Goal: Ask a question: Seek information or help from site administrators or community

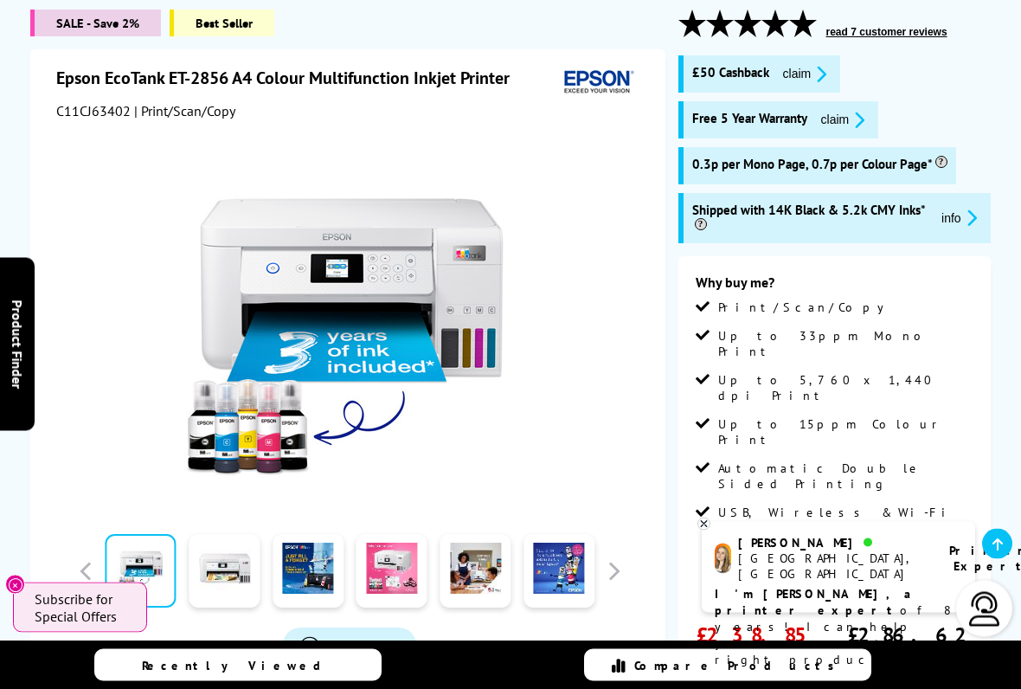
scroll to position [237, 0]
click at [999, 539] on icon at bounding box center [998, 544] width 10 height 14
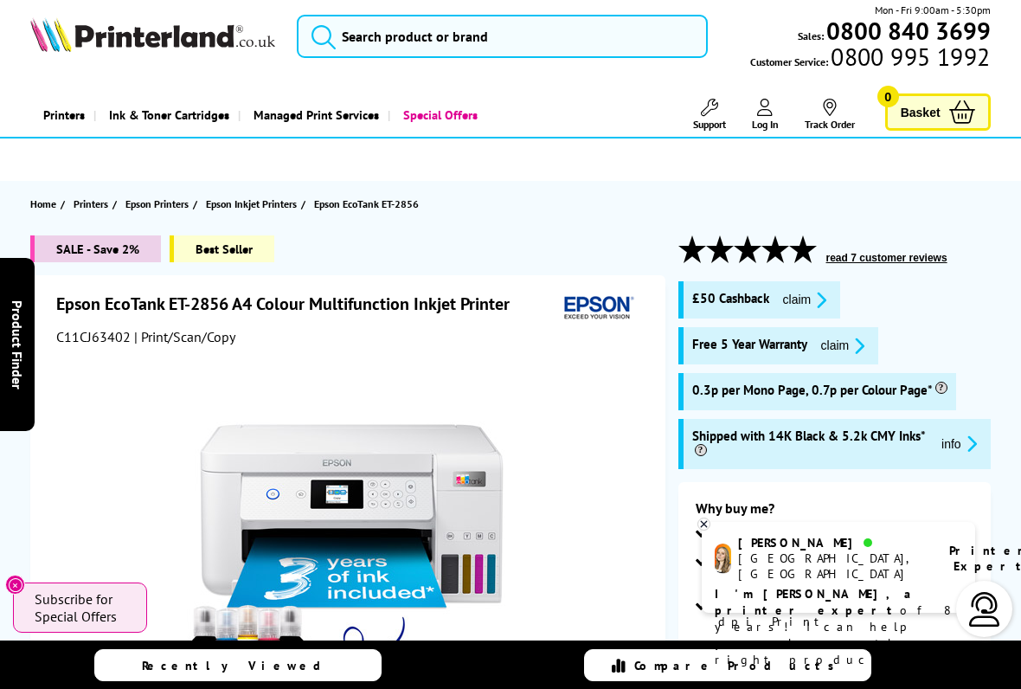
scroll to position [0, 0]
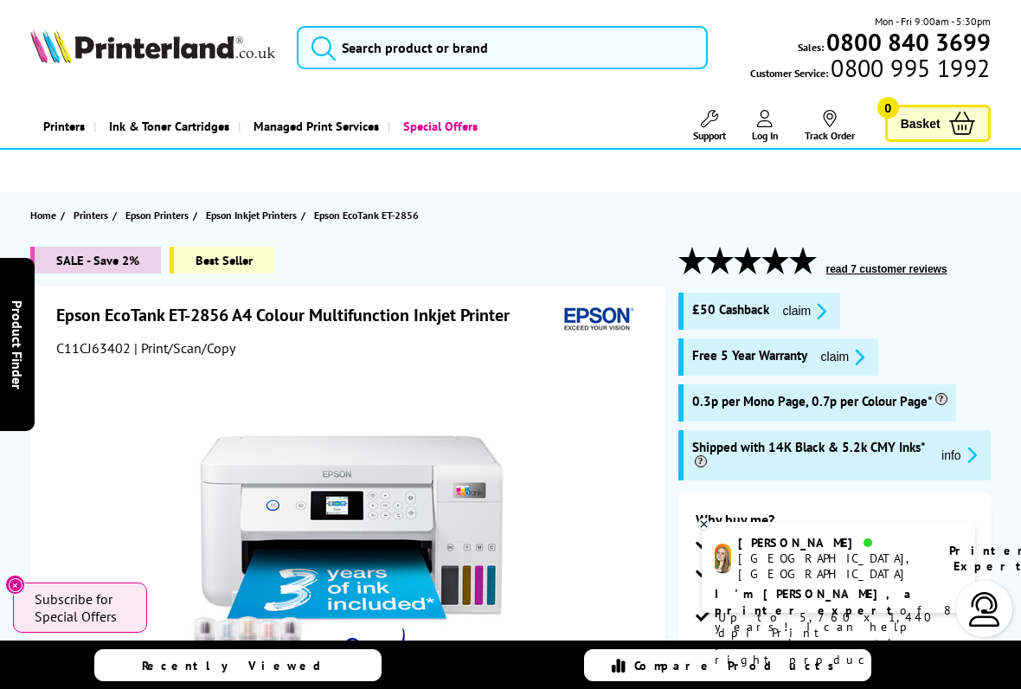
click at [928, 541] on div "Printer Expert" at bounding box center [981, 558] width 106 height 47
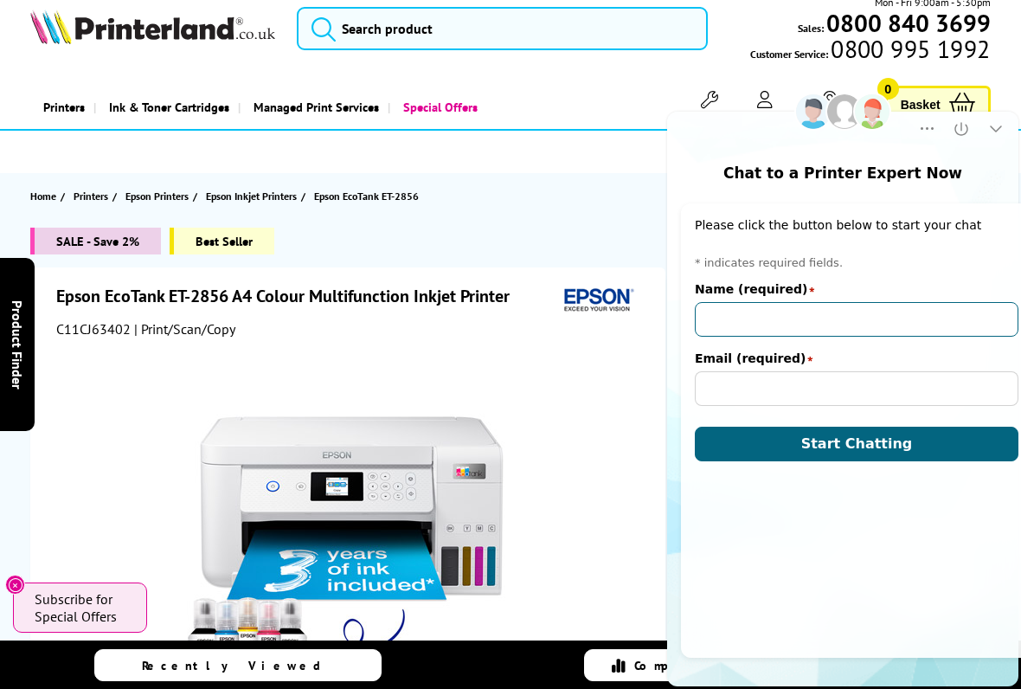
click at [724, 312] on input "Name (required)" at bounding box center [857, 319] width 324 height 35
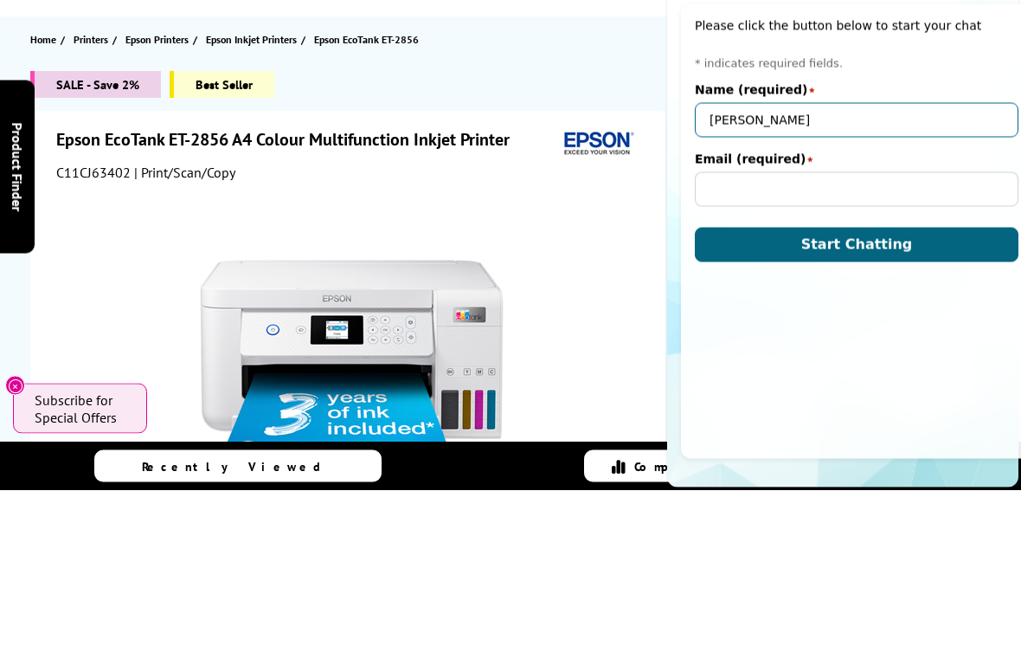
type input "Anthony"
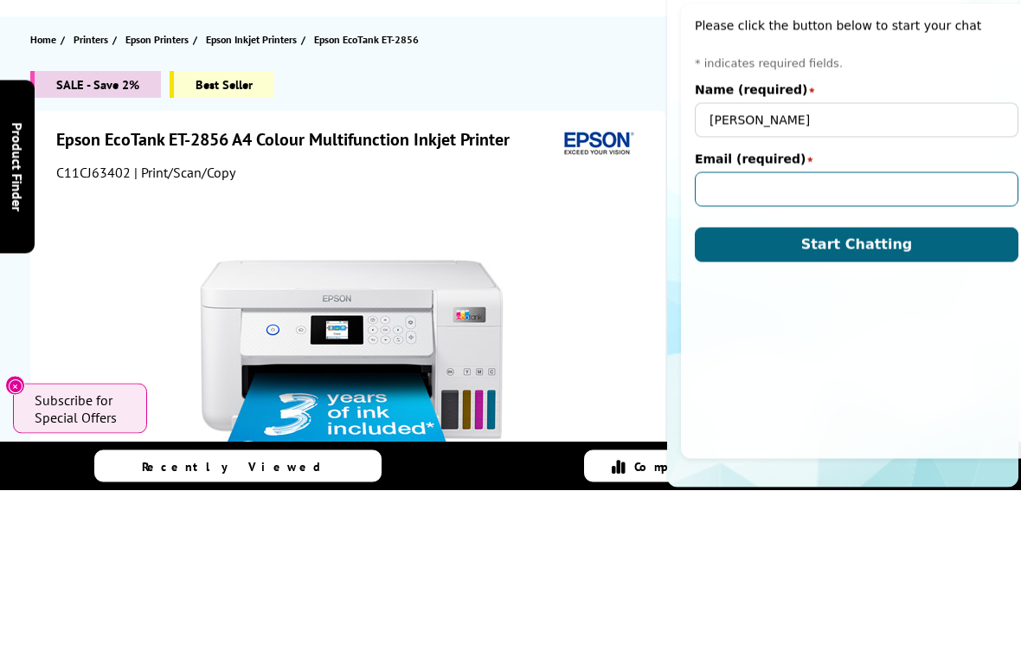
click at [715, 190] on input "Email (required)" at bounding box center [857, 189] width 324 height 35
type input "ant.nailsea@hotmail.co.uk"
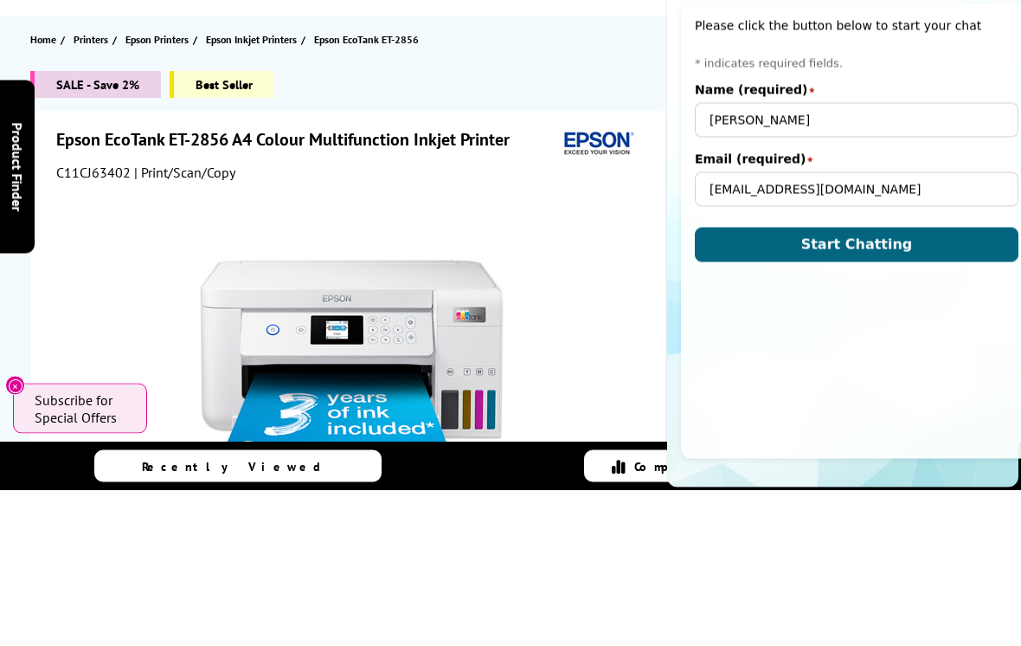
click at [893, 242] on button "Start Chatting" at bounding box center [857, 245] width 324 height 35
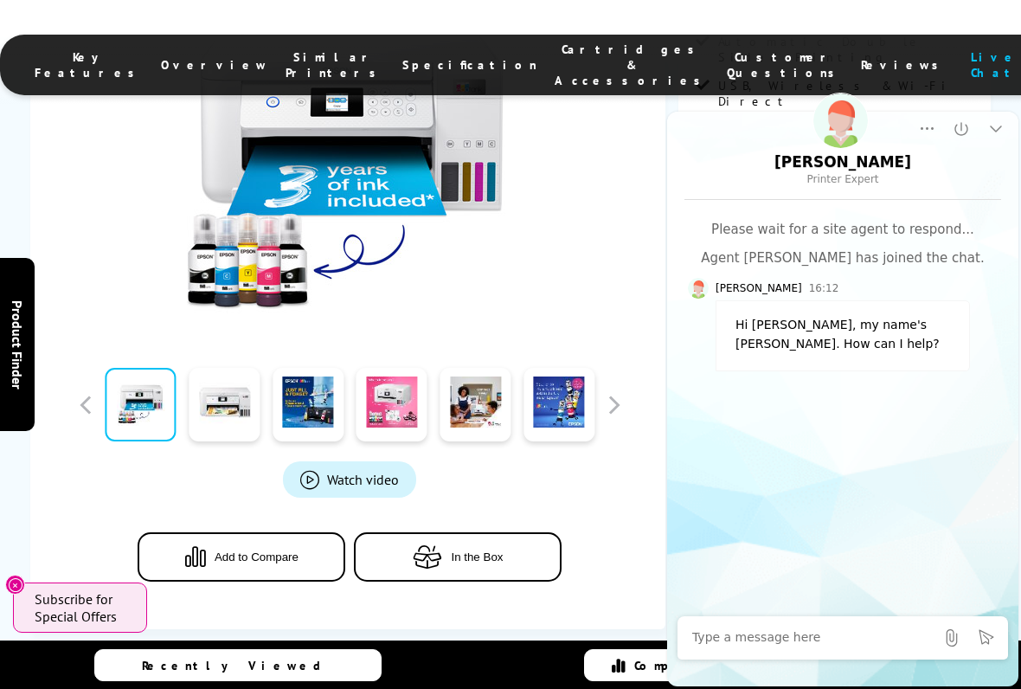
scroll to position [1152, 0]
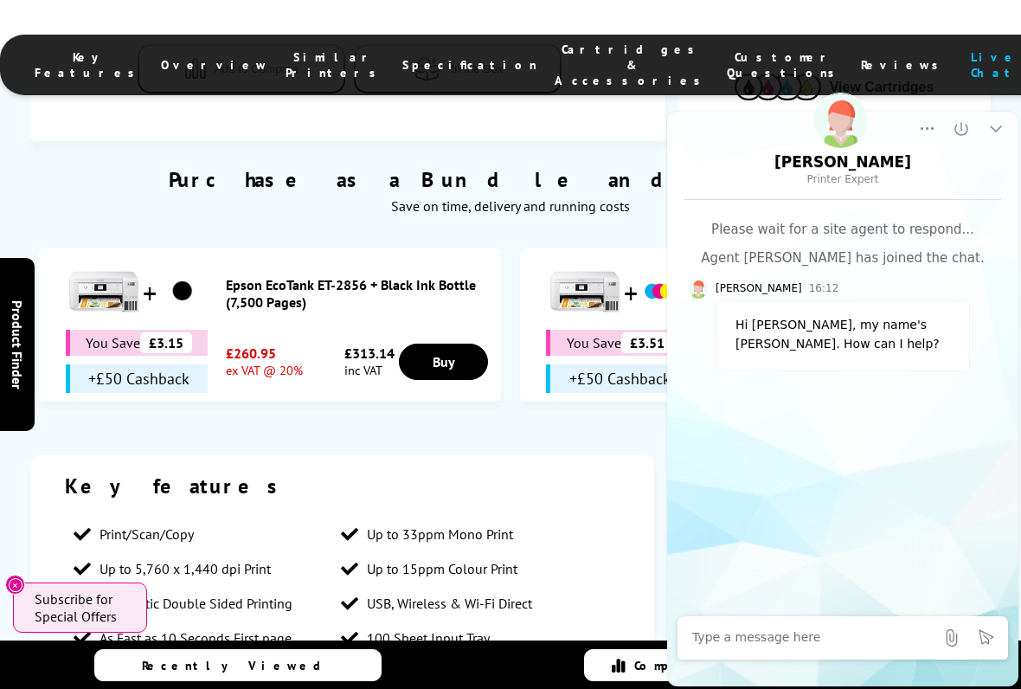
click at [789, 570] on textarea at bounding box center [813, 637] width 242 height 17
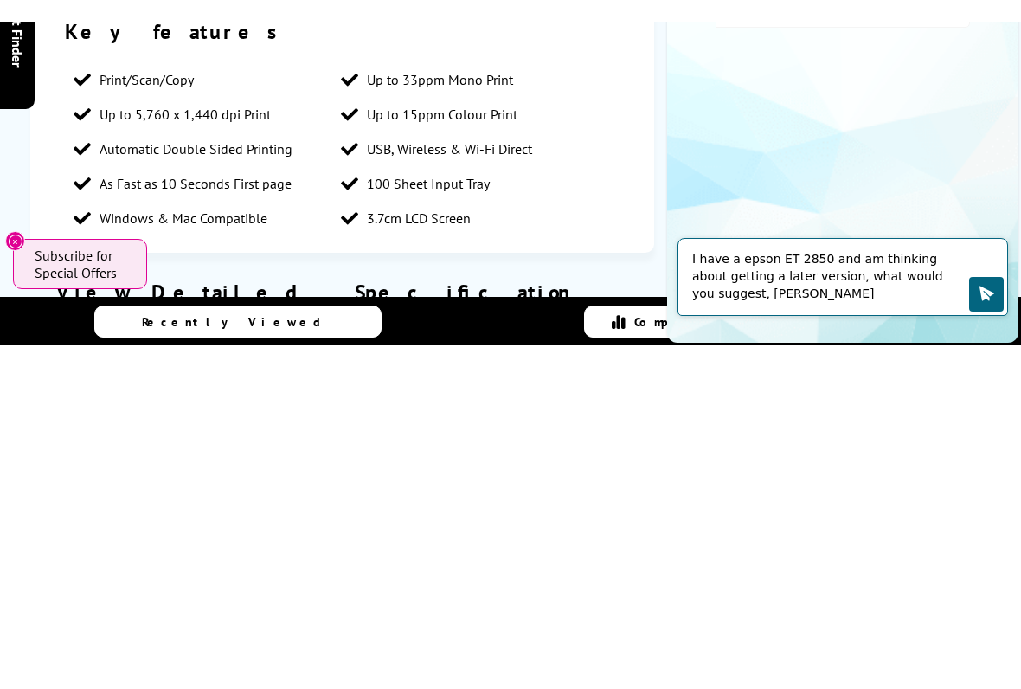
scroll to position [1628, 0]
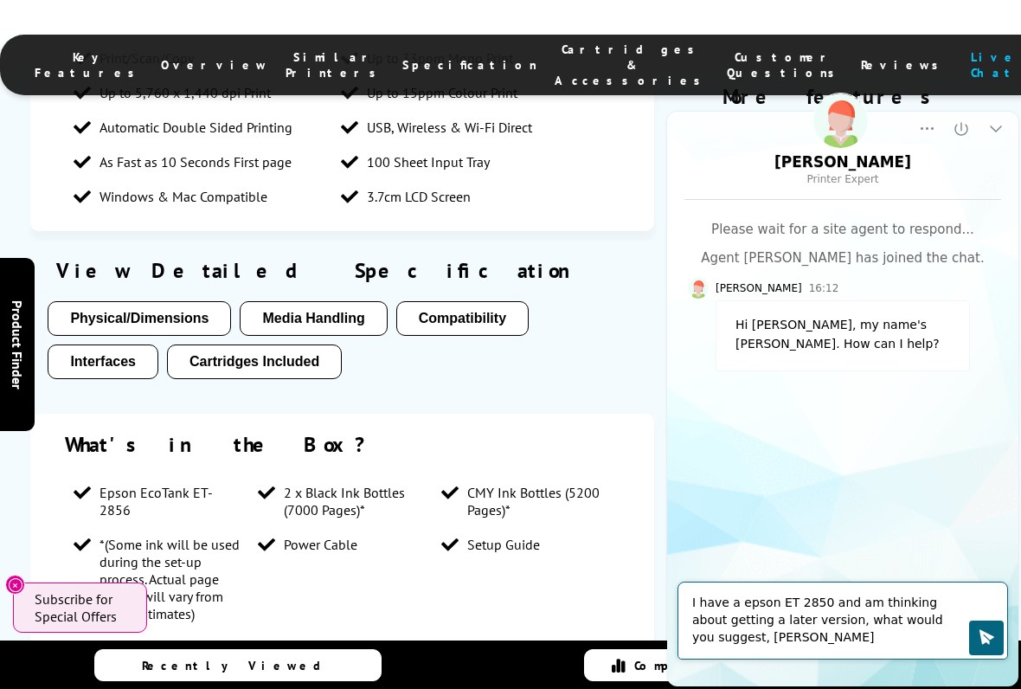
type textarea "I have a epson ET 2850 and am thinking about getting a later version, what woul…"
click at [988, 570] on icon "Click to send" at bounding box center [986, 636] width 17 height 17
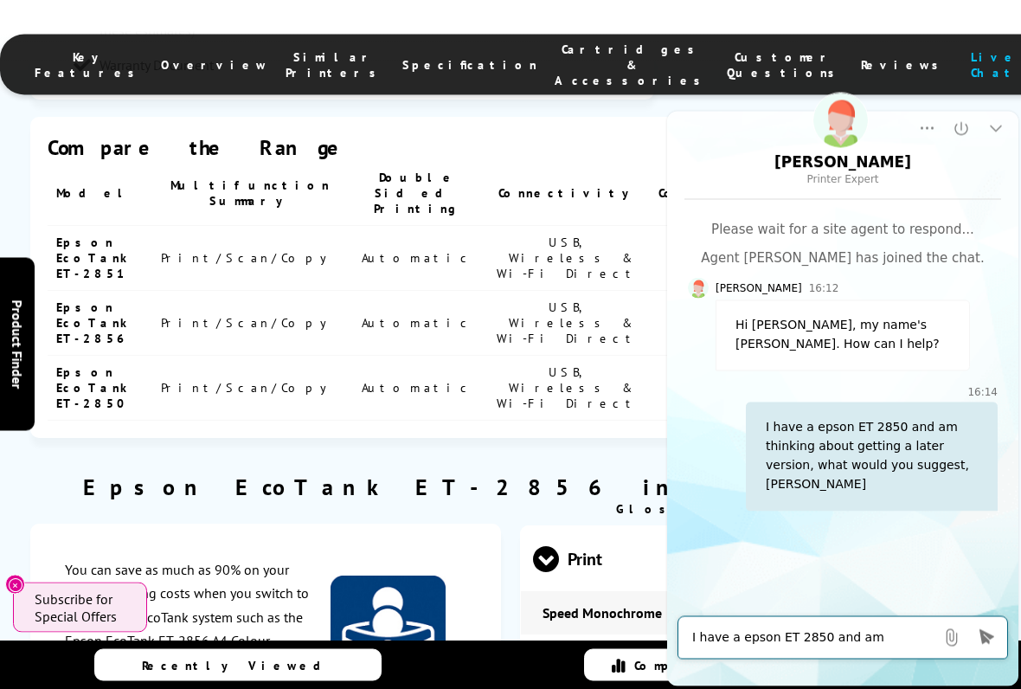
scroll to position [2211, 0]
click at [599, 526] on span "Print" at bounding box center [755, 558] width 445 height 65
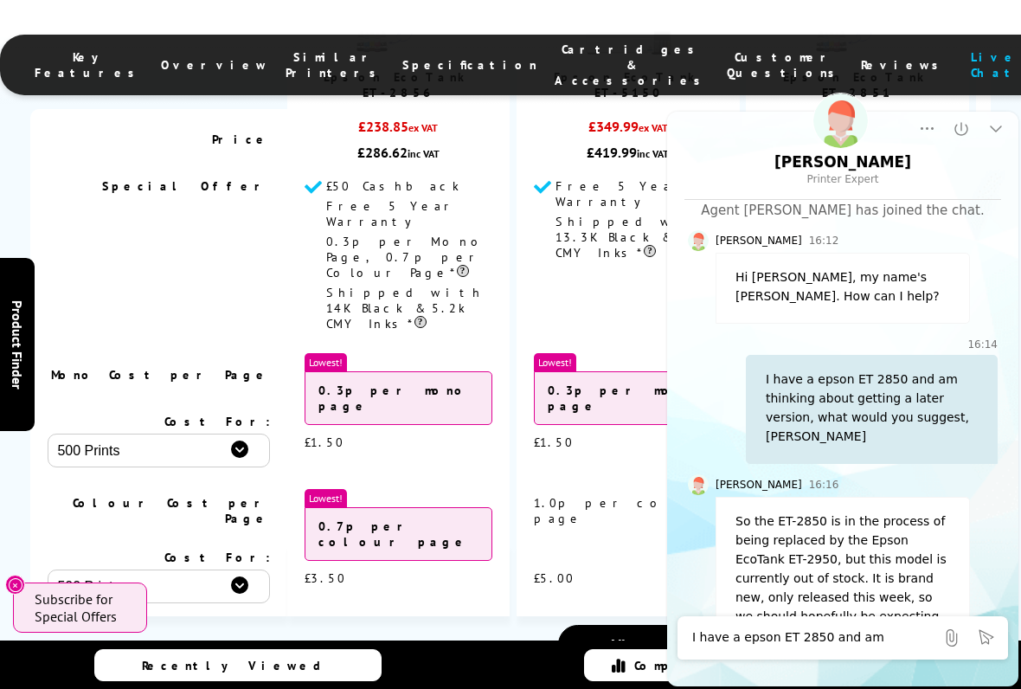
scroll to position [4581, 0]
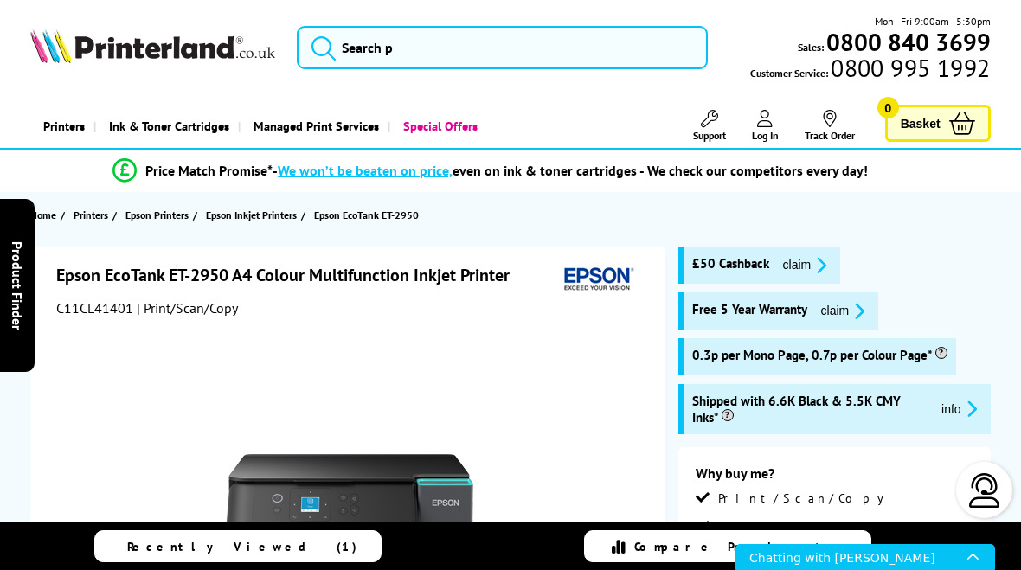
scroll to position [6043, 0]
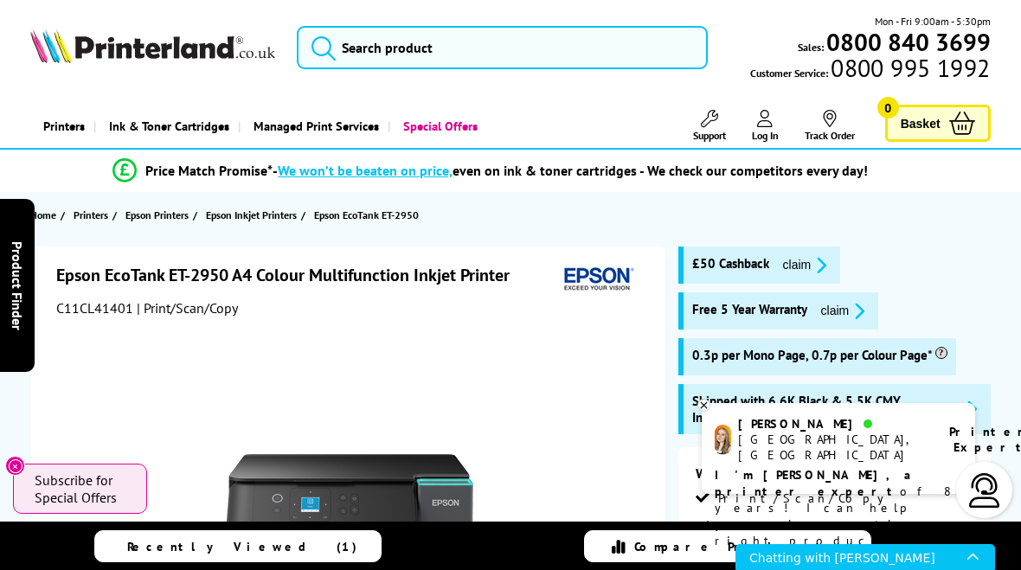
click at [949, 431] on b "Printer Expert" at bounding box center [991, 439] width 84 height 31
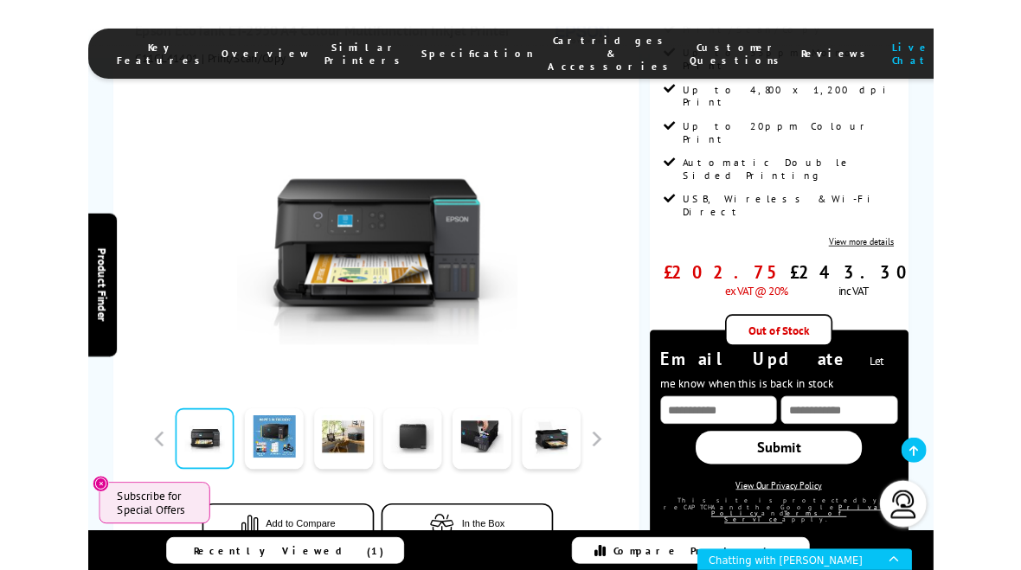
scroll to position [461, 0]
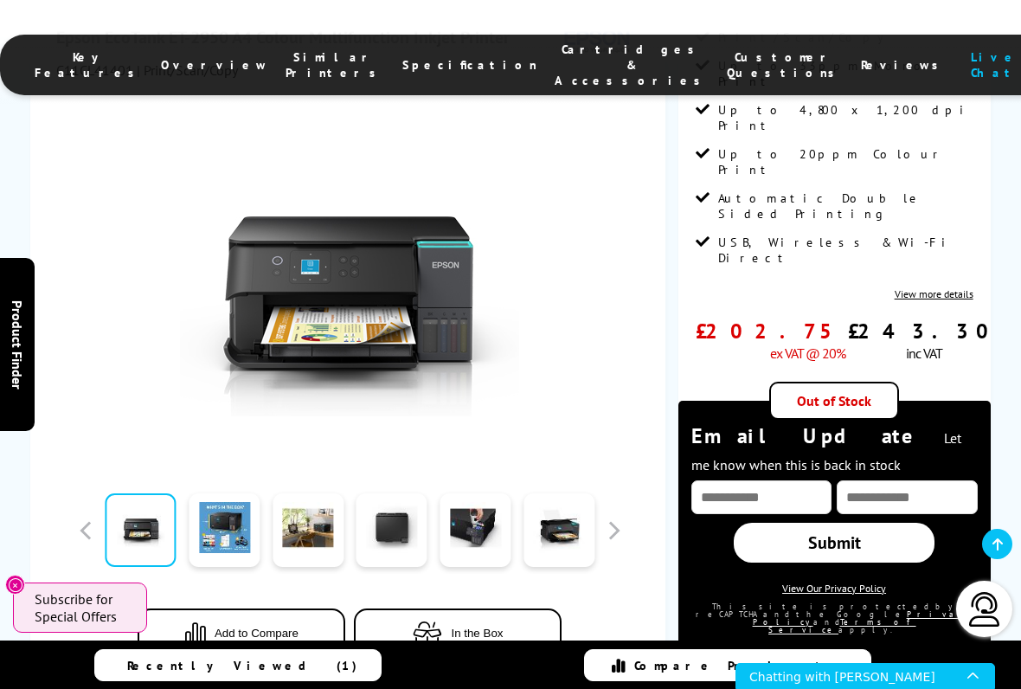
click at [507, 570] on div "Recently Viewed (1) Compare Products" at bounding box center [510, 664] width 1021 height 49
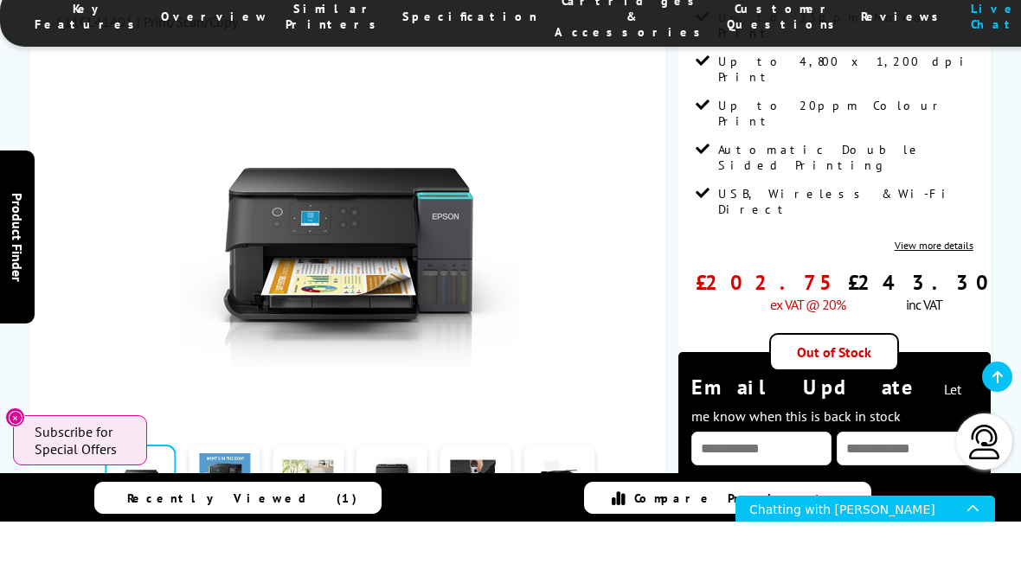
scroll to position [510, 0]
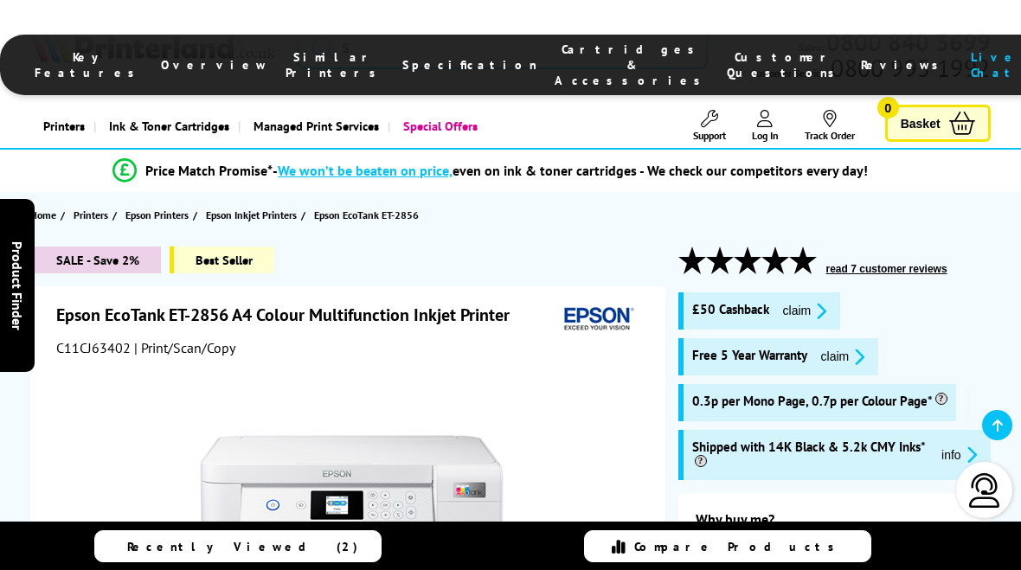
scroll to position [4630, 0]
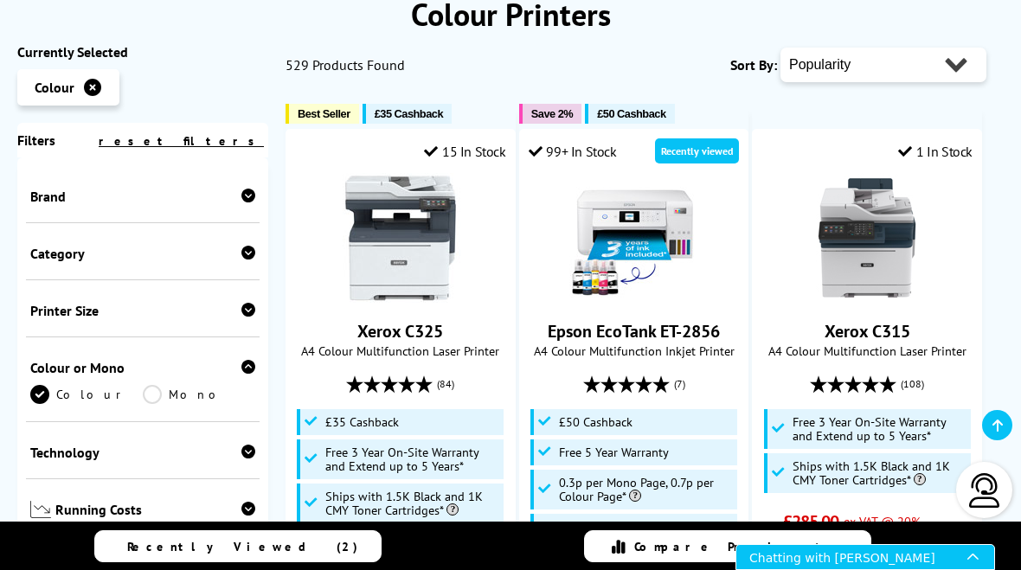
scroll to position [6043, 0]
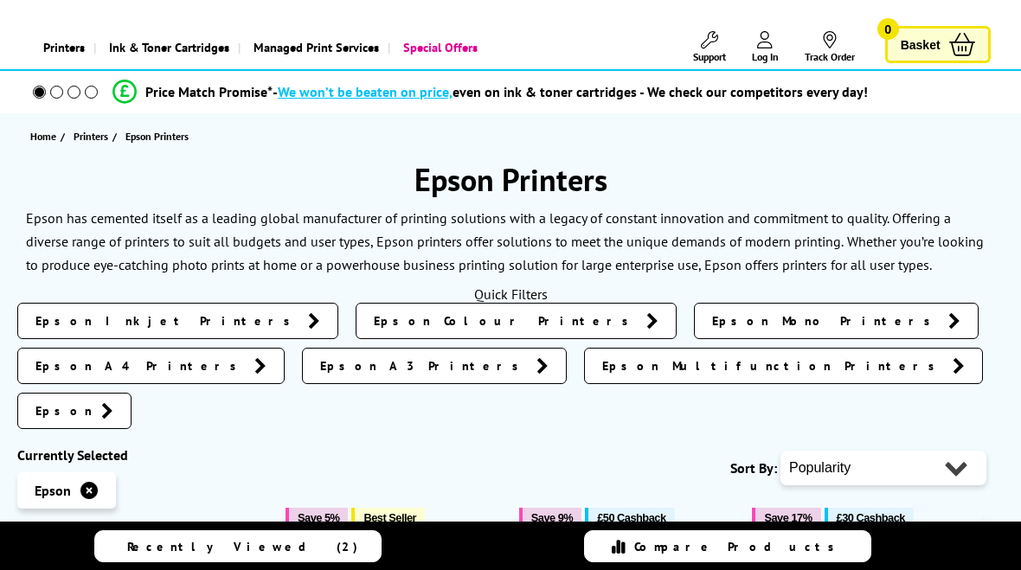
scroll to position [79, 0]
